Goal: Task Accomplishment & Management: Complete application form

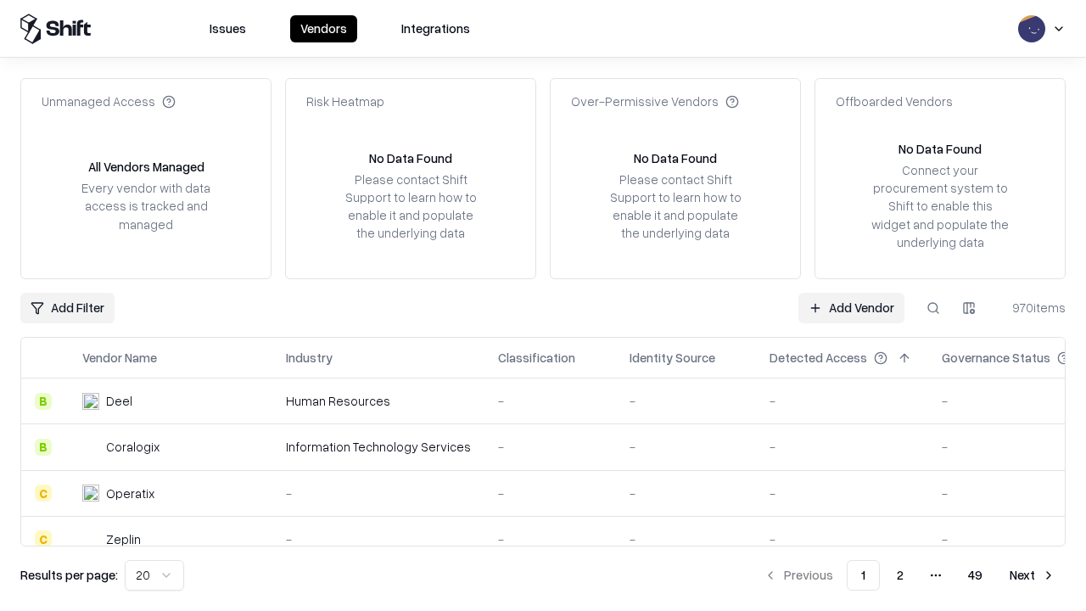
click at [851, 307] on link "Add Vendor" at bounding box center [852, 308] width 106 height 31
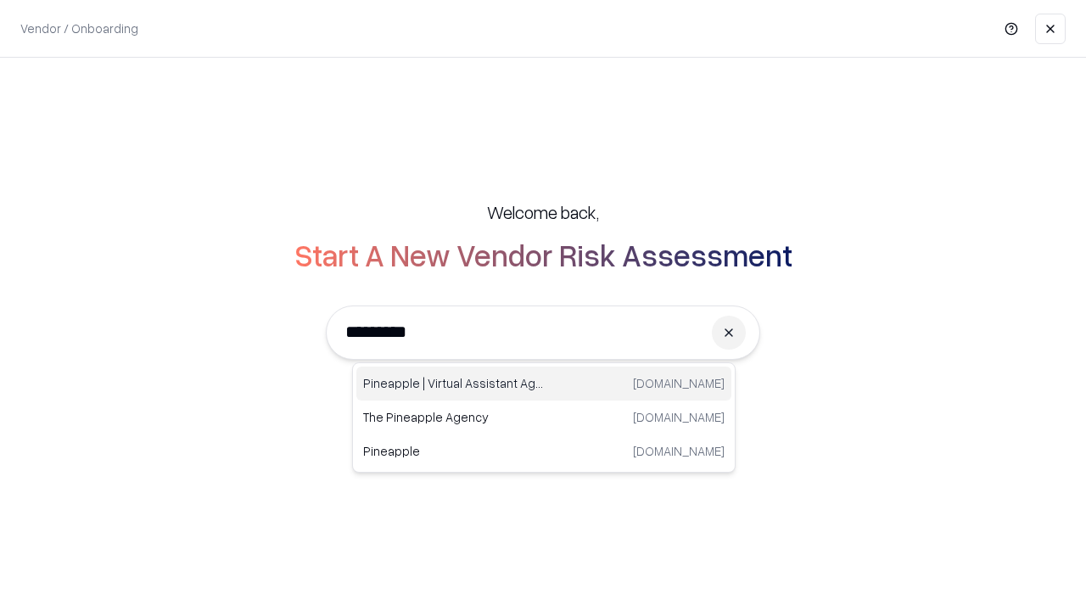
click at [544, 384] on div "Pineapple | Virtual Assistant Agency [DOMAIN_NAME]" at bounding box center [543, 384] width 375 height 34
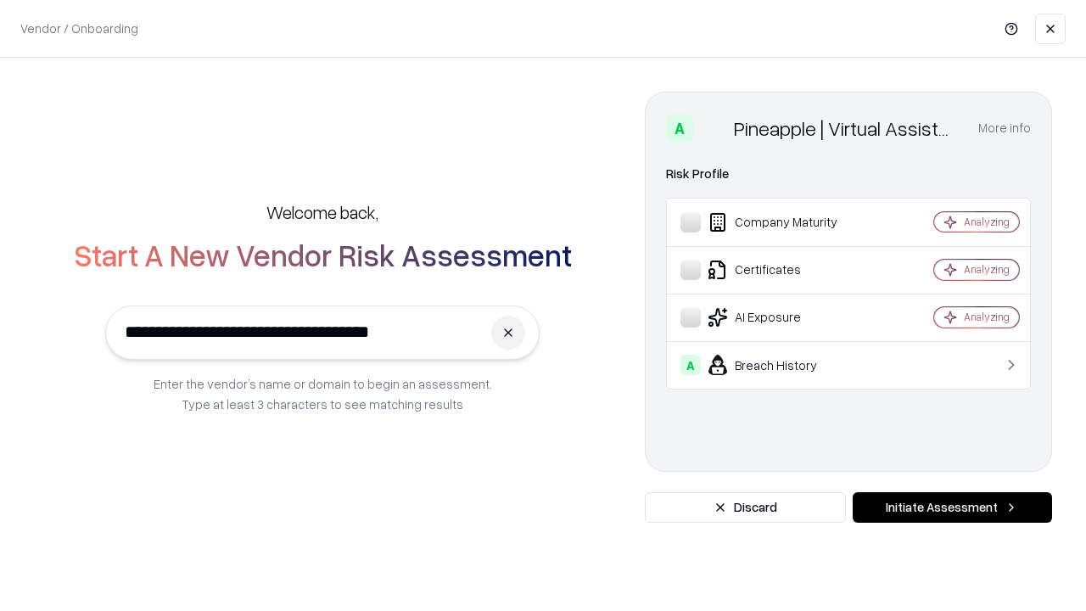
type input "**********"
click at [952, 507] on button "Initiate Assessment" at bounding box center [952, 507] width 199 height 31
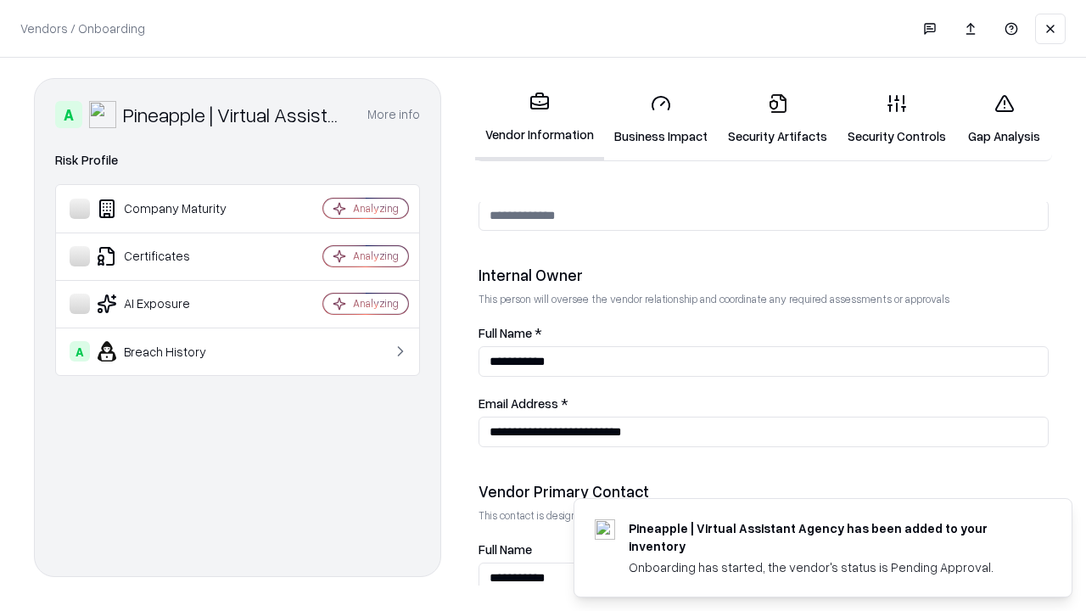
scroll to position [879, 0]
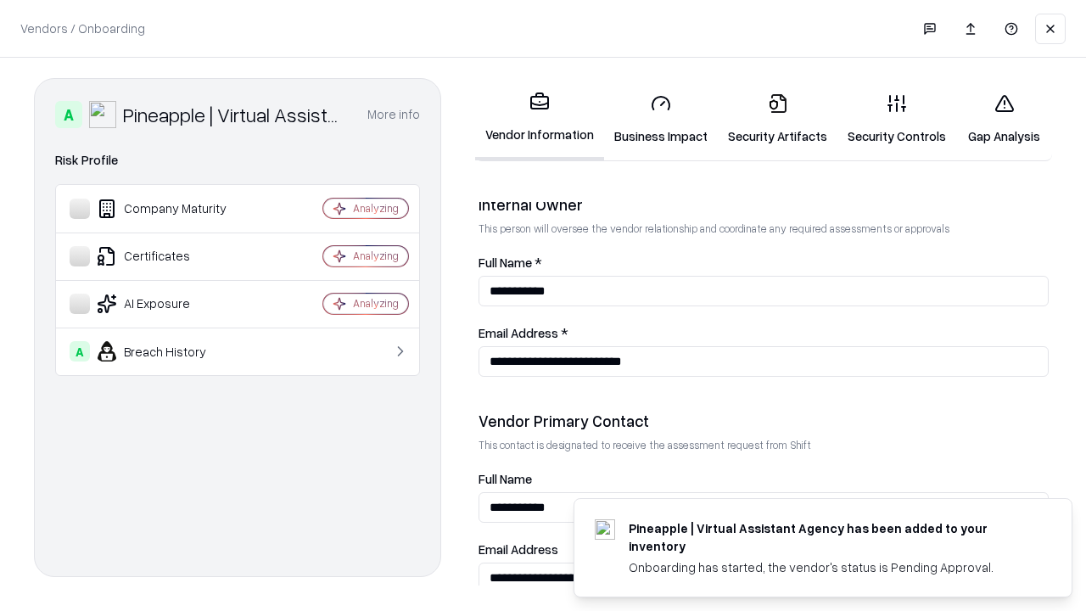
click at [661, 119] on link "Business Impact" at bounding box center [661, 119] width 114 height 79
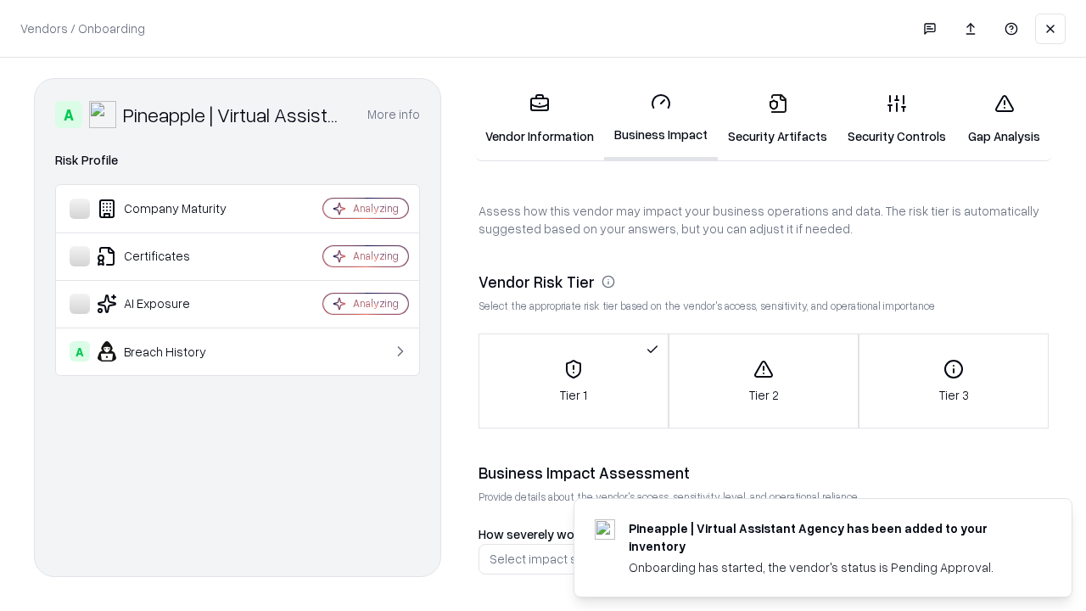
click at [777, 119] on link "Security Artifacts" at bounding box center [778, 119] width 120 height 79
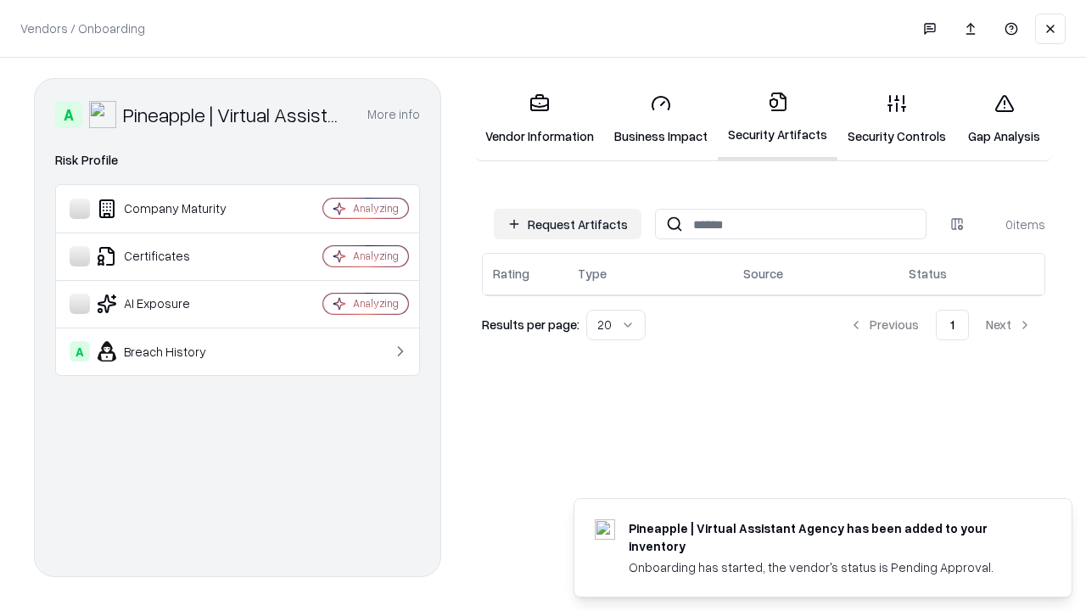
click at [568, 224] on button "Request Artifacts" at bounding box center [568, 224] width 148 height 31
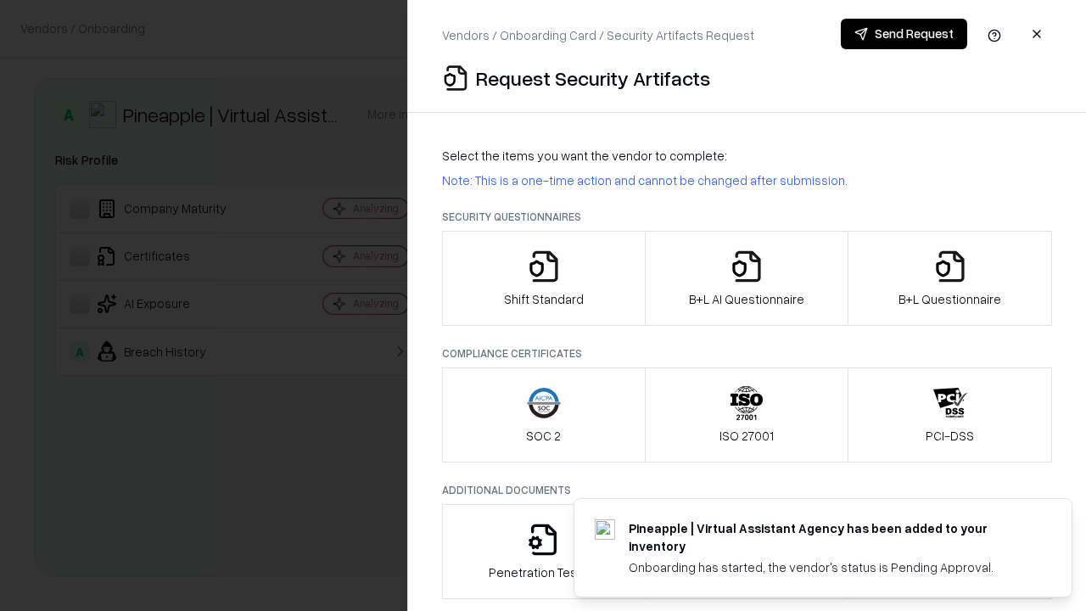
click at [543, 278] on icon "button" at bounding box center [544, 266] width 34 height 34
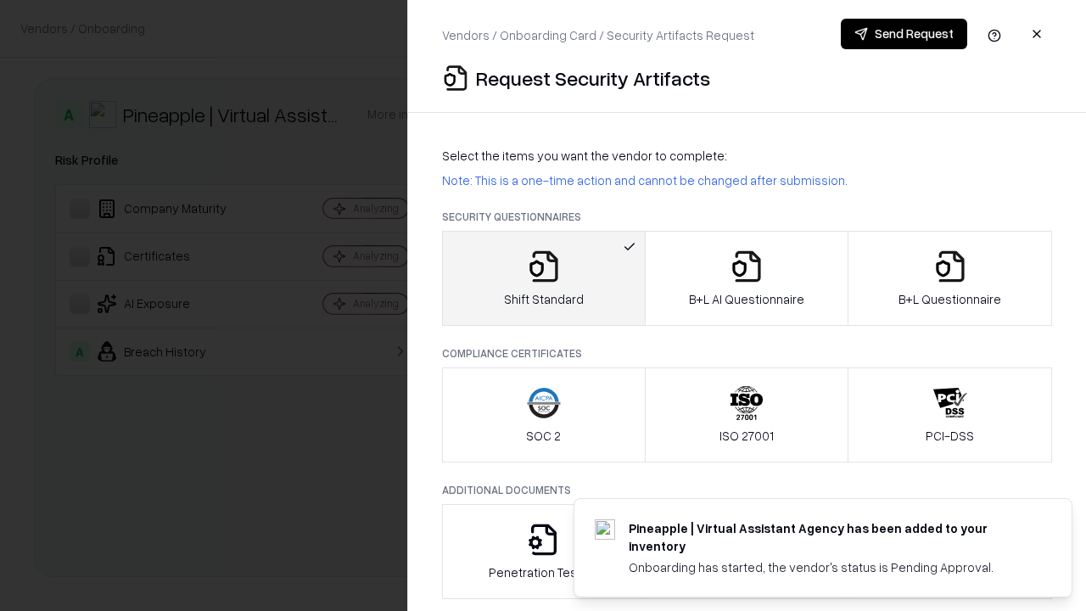
click at [904, 34] on button "Send Request" at bounding box center [904, 34] width 126 height 31
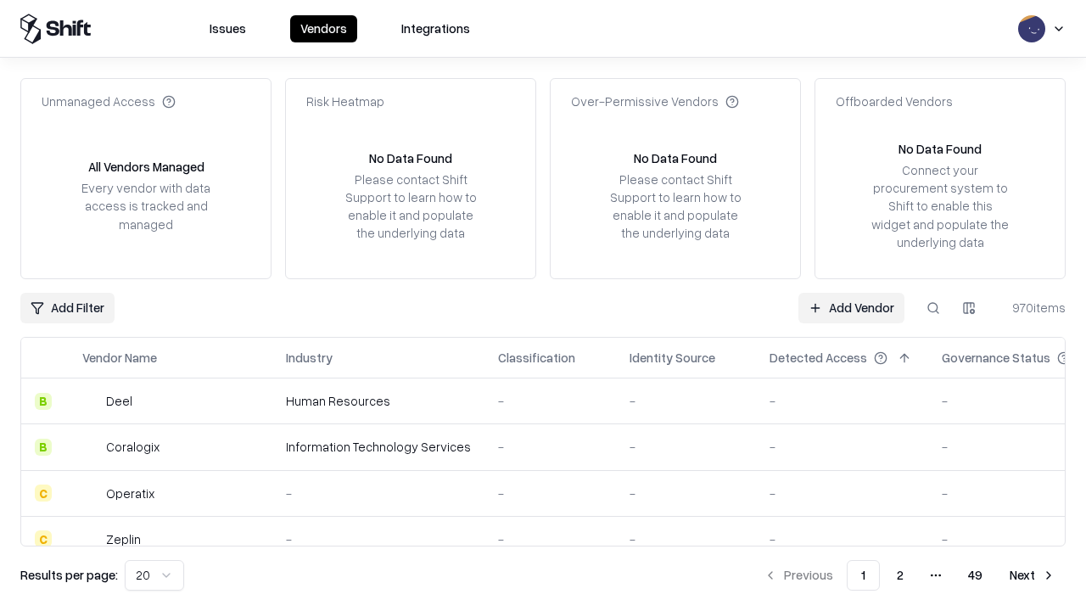
click at [933, 307] on button at bounding box center [933, 308] width 31 height 31
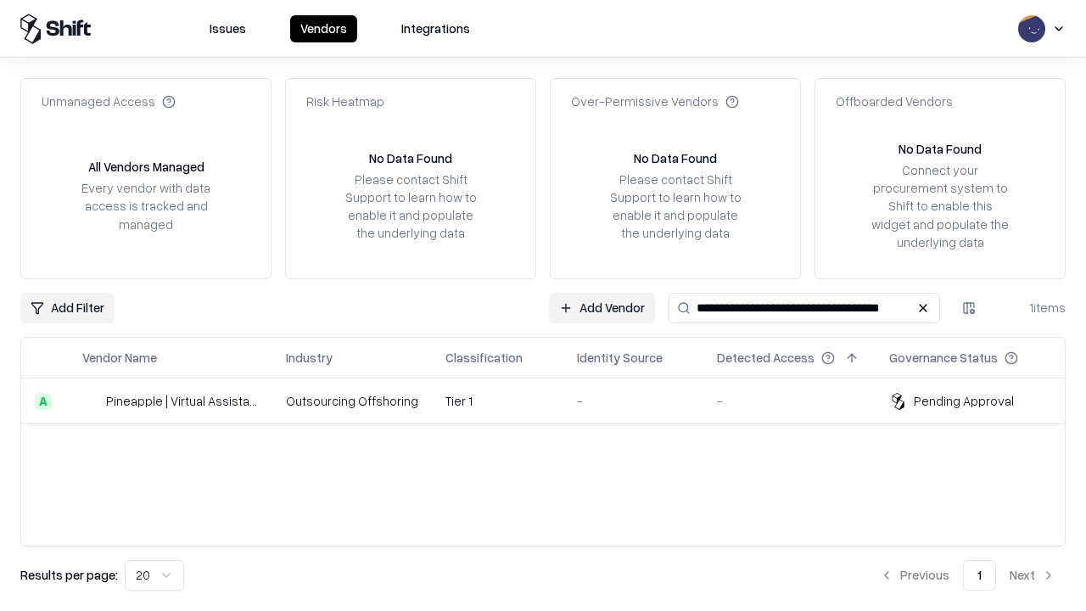
type input "**********"
click at [553, 401] on td "Tier 1" at bounding box center [498, 401] width 132 height 46
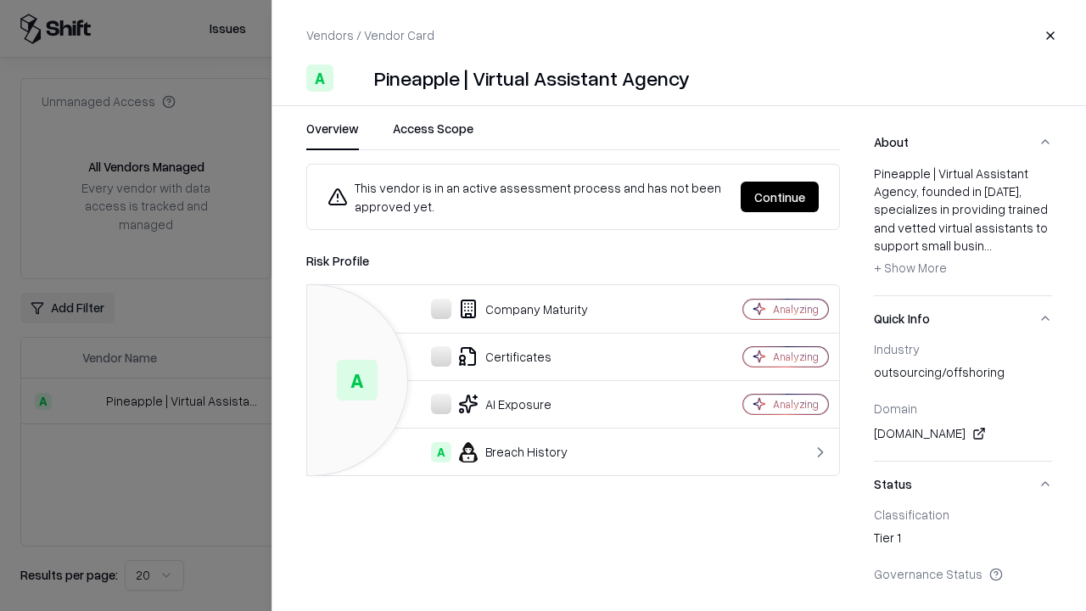
click at [780, 197] on button "Continue" at bounding box center [780, 197] width 78 height 31
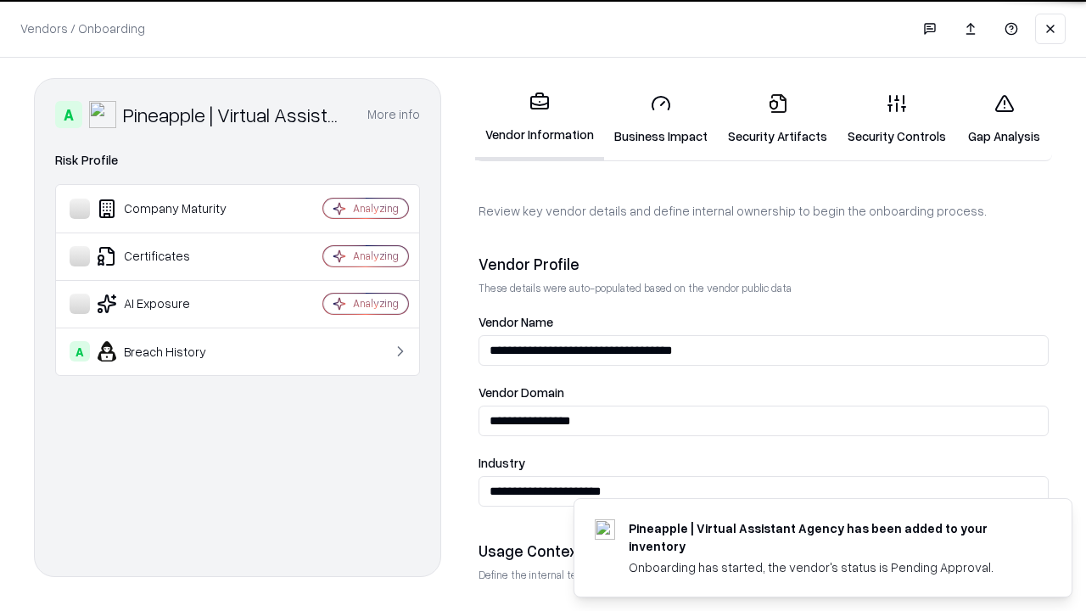
click at [777, 119] on link "Security Artifacts" at bounding box center [778, 119] width 120 height 79
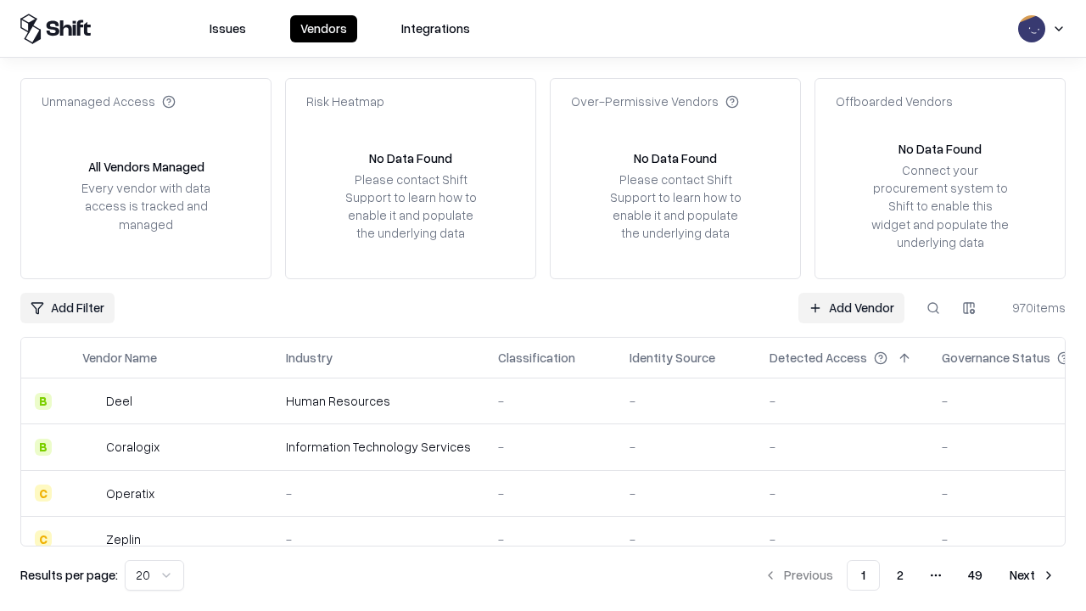
click at [851, 307] on link "Add Vendor" at bounding box center [852, 308] width 106 height 31
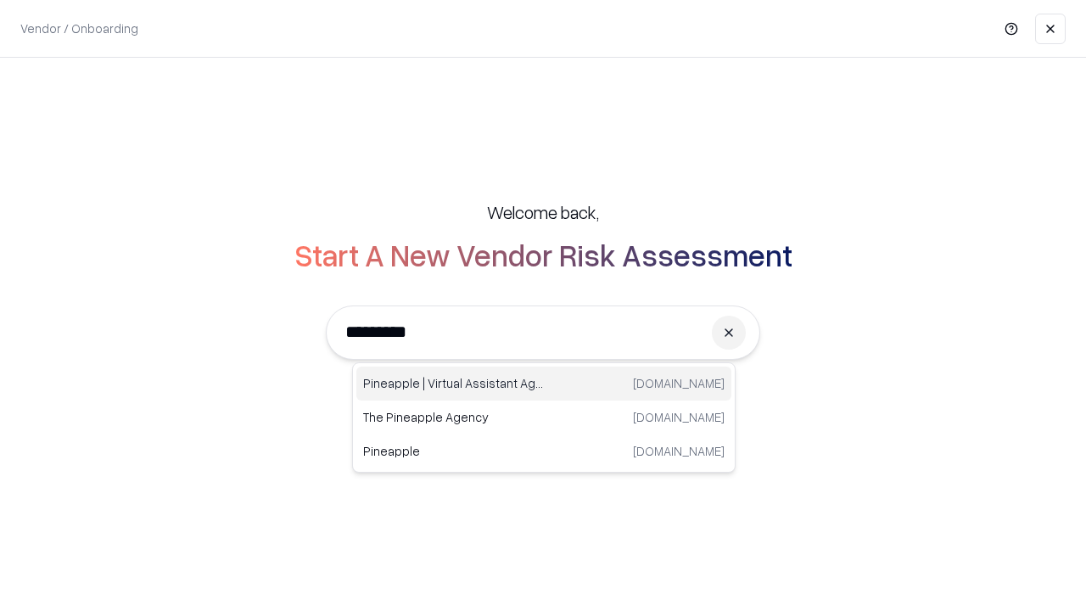
click at [544, 384] on div "Pineapple | Virtual Assistant Agency [DOMAIN_NAME]" at bounding box center [543, 384] width 375 height 34
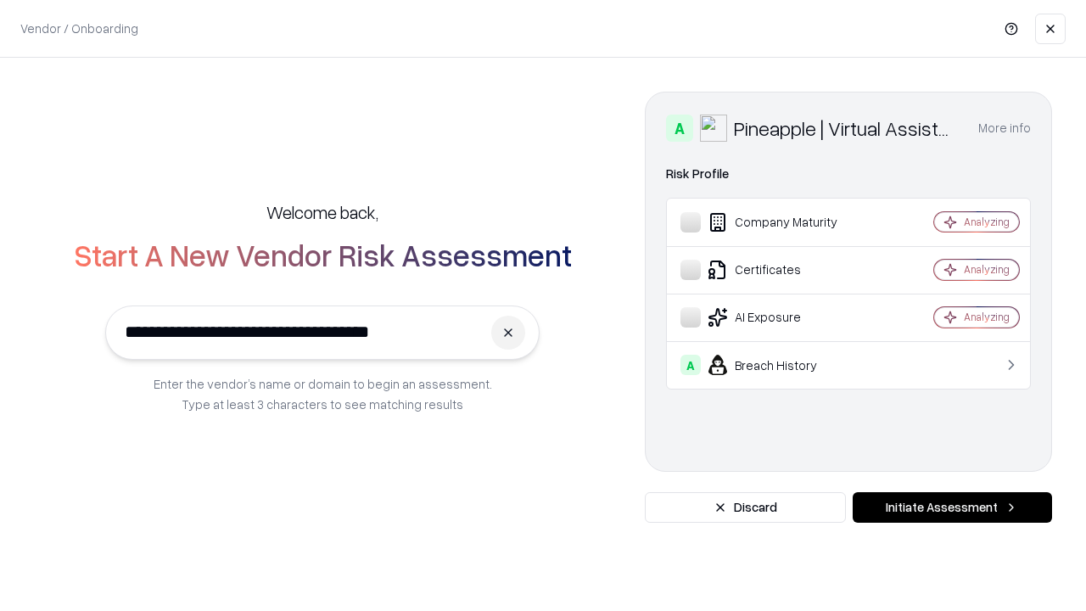
type input "**********"
click at [952, 507] on button "Initiate Assessment" at bounding box center [952, 507] width 199 height 31
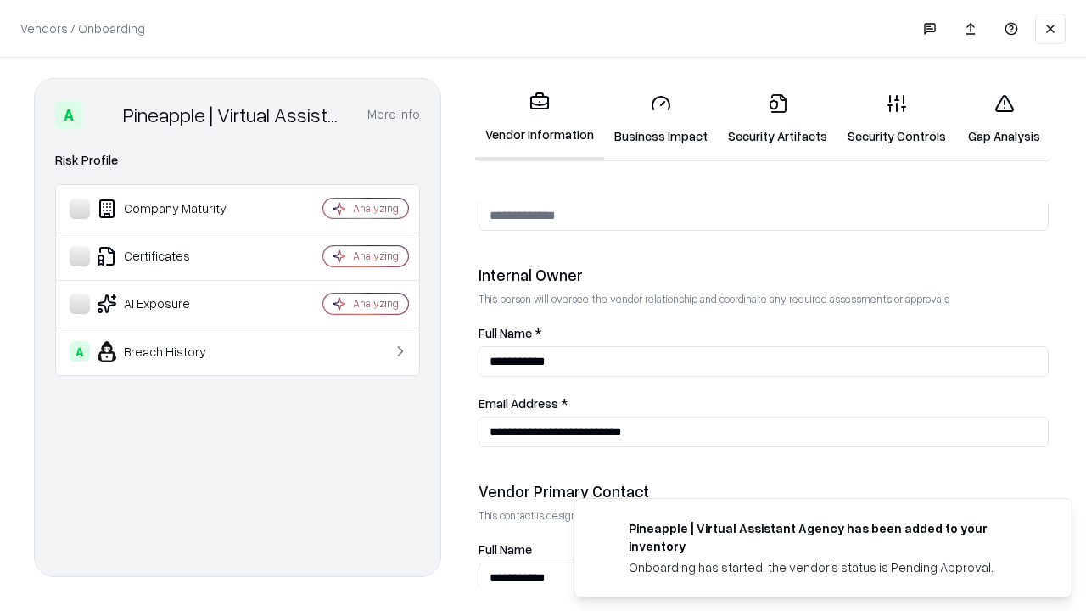
scroll to position [879, 0]
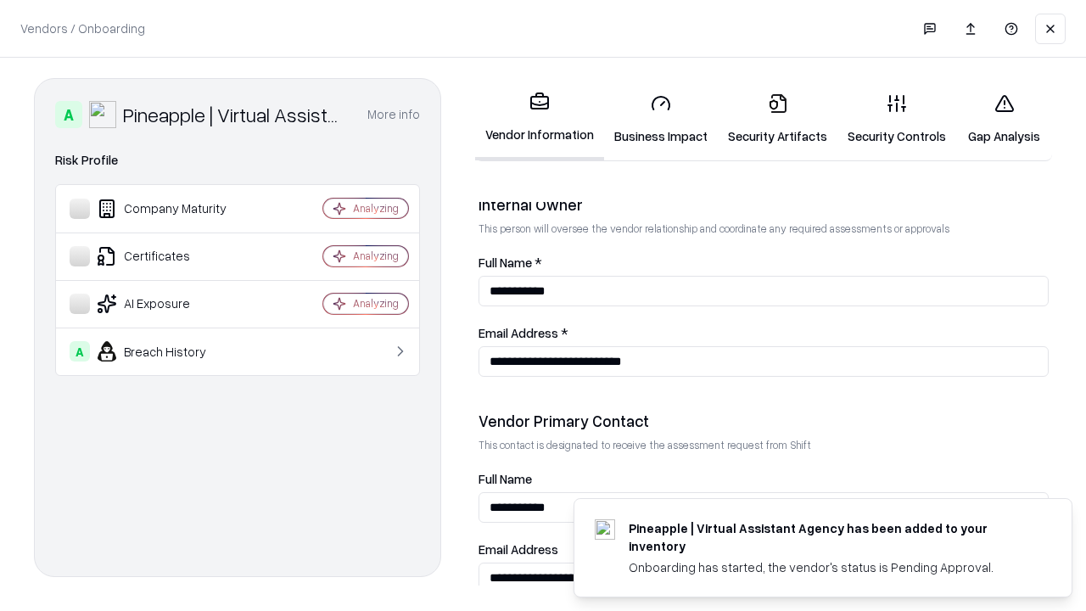
click at [1004, 119] on link "Gap Analysis" at bounding box center [1004, 119] width 96 height 79
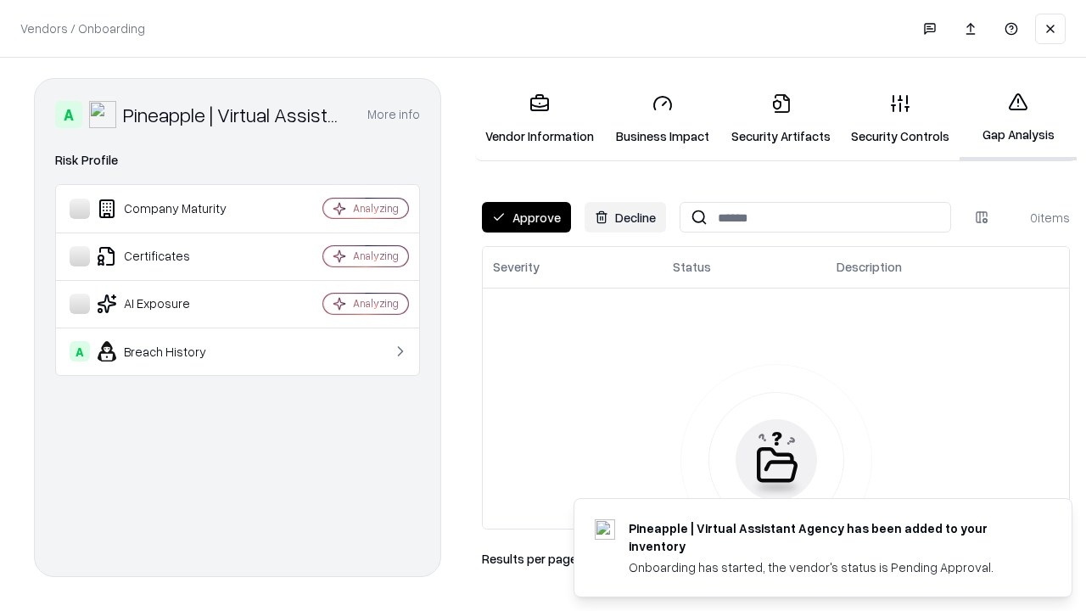
click at [526, 217] on button "Approve" at bounding box center [526, 217] width 89 height 31
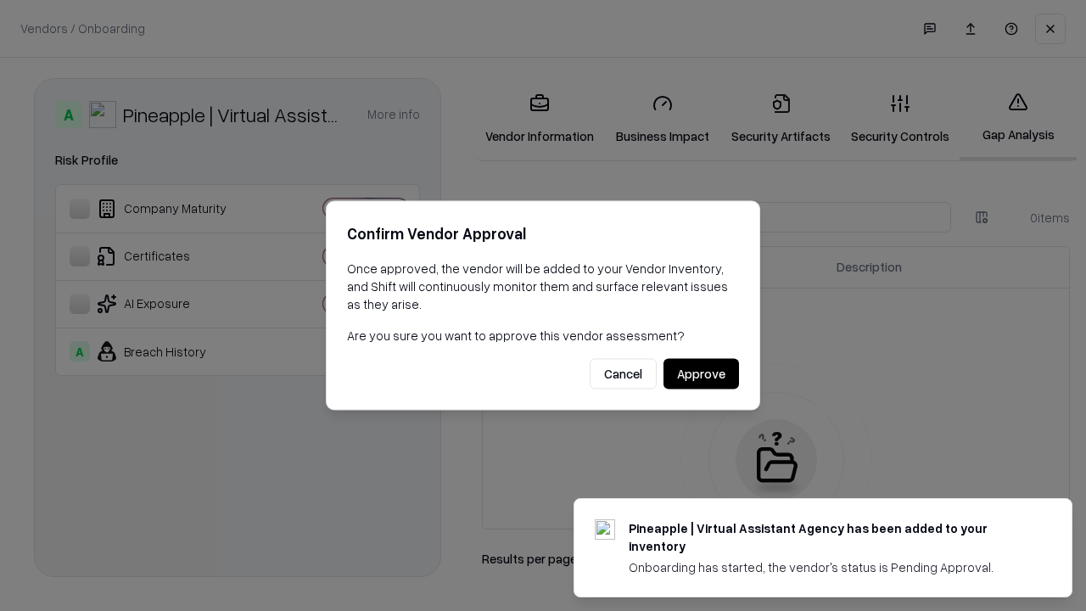
click at [701, 373] on button "Approve" at bounding box center [702, 374] width 76 height 31
